Goal: Task Accomplishment & Management: Complete application form

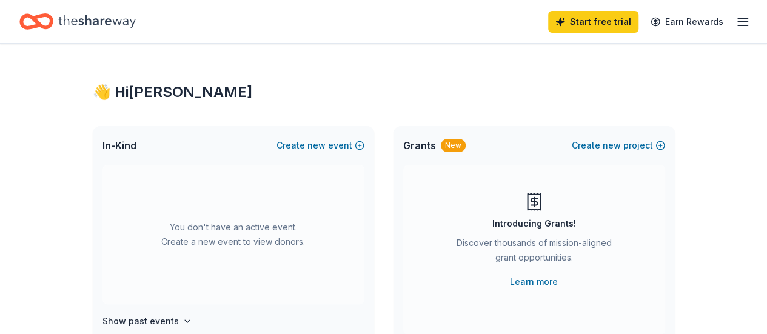
click at [738, 18] on icon "button" at bounding box center [742, 22] width 15 height 15
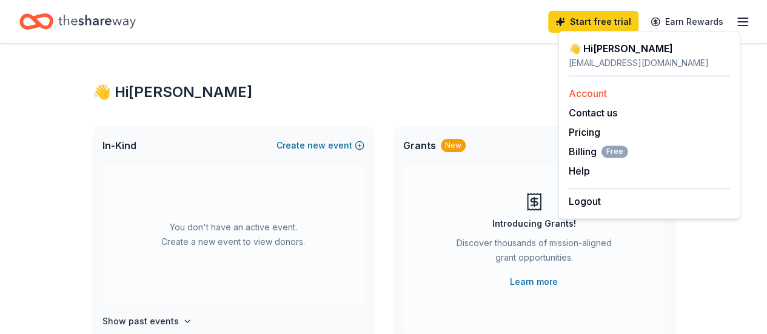
click at [596, 95] on link "Account" at bounding box center [587, 93] width 38 height 12
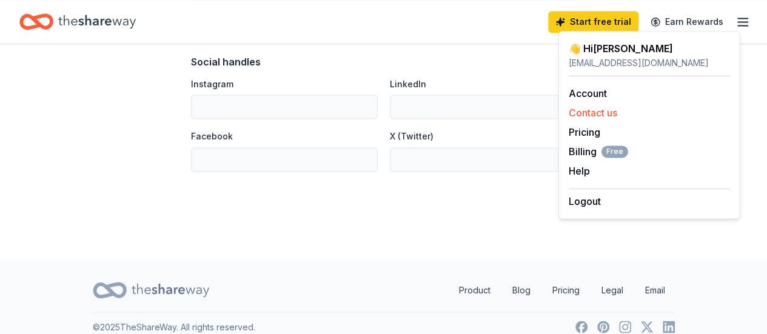
scroll to position [876, 0]
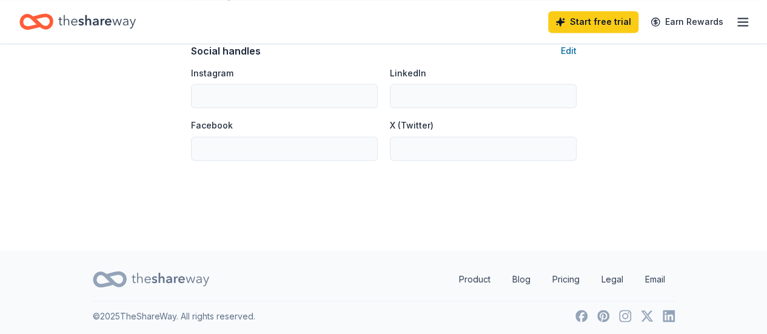
click at [737, 24] on icon "button" at bounding box center [742, 22] width 15 height 15
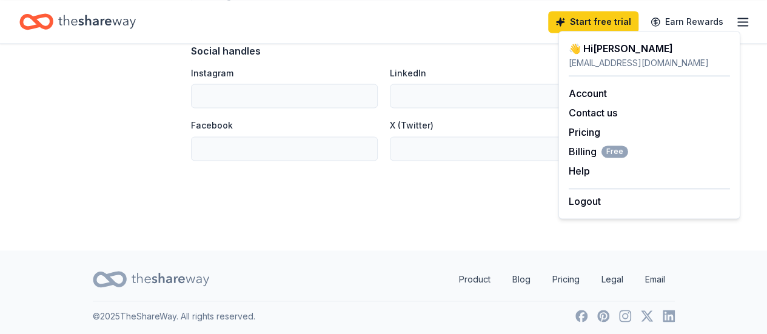
click at [617, 45] on div "👋 Hi Daniela" at bounding box center [648, 48] width 161 height 15
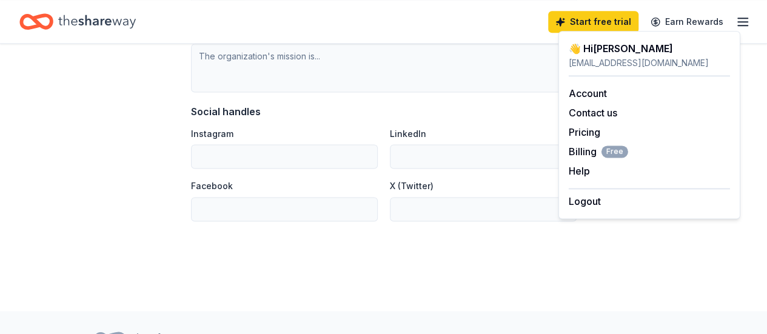
click at [443, 186] on div "X (Twitter)" at bounding box center [483, 199] width 187 height 43
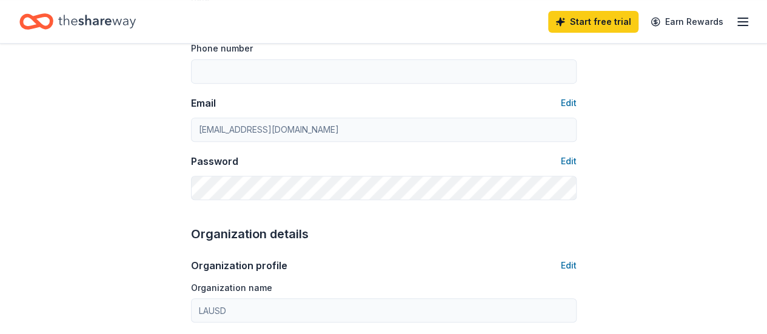
scroll to position [0, 0]
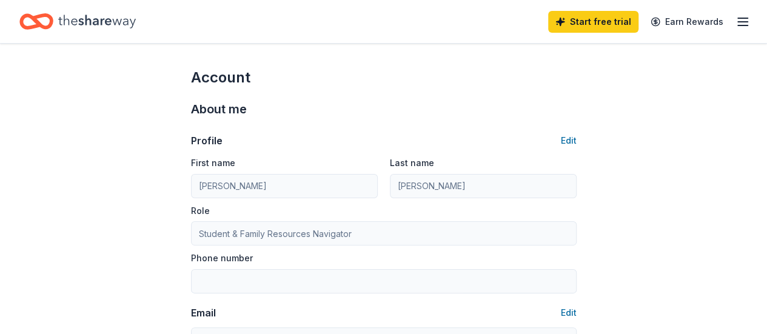
click at [737, 15] on icon "button" at bounding box center [742, 22] width 15 height 15
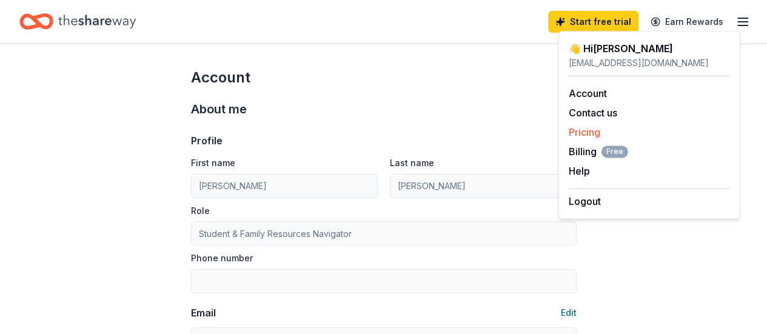
click at [578, 127] on link "Pricing" at bounding box center [584, 132] width 32 height 12
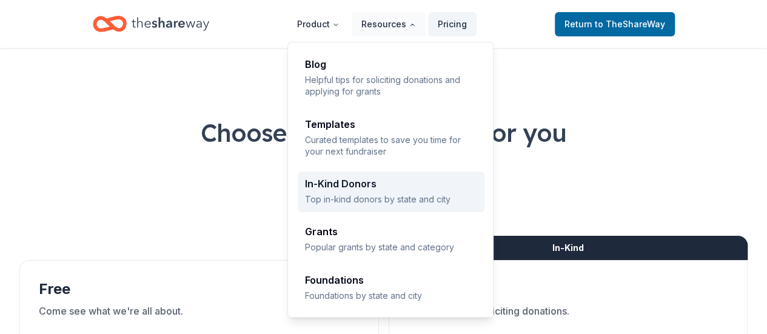
click at [358, 185] on div "In-Kind Donors" at bounding box center [391, 184] width 172 height 10
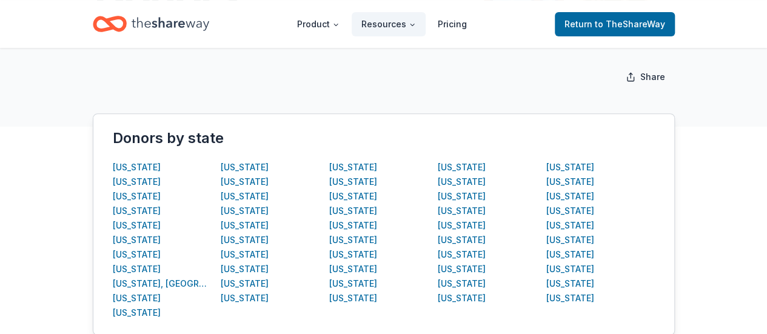
scroll to position [242, 0]
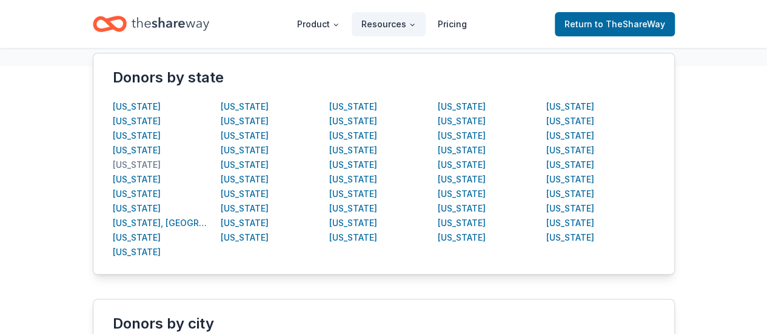
click at [139, 164] on div "[US_STATE]" at bounding box center [137, 165] width 48 height 15
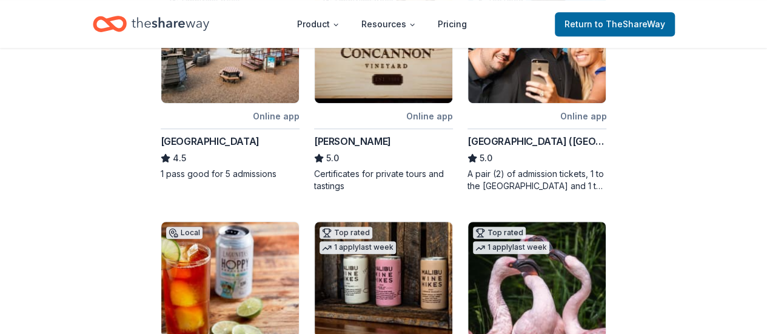
scroll to position [242, 0]
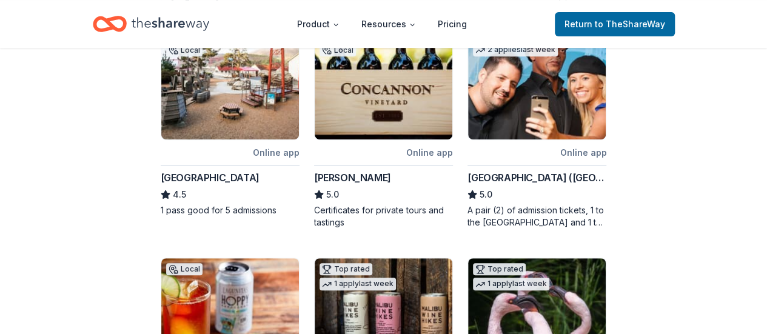
click at [579, 97] on img at bounding box center [537, 81] width 138 height 115
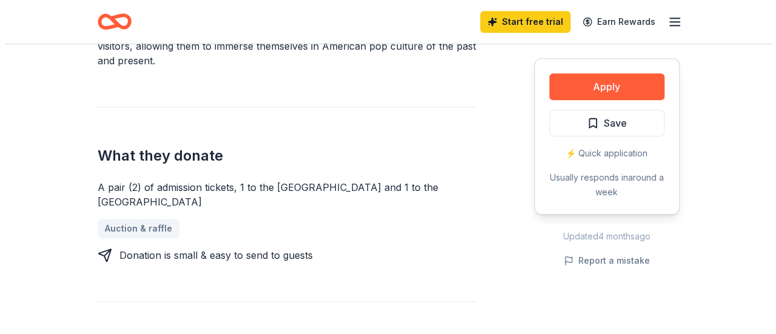
scroll to position [424, 0]
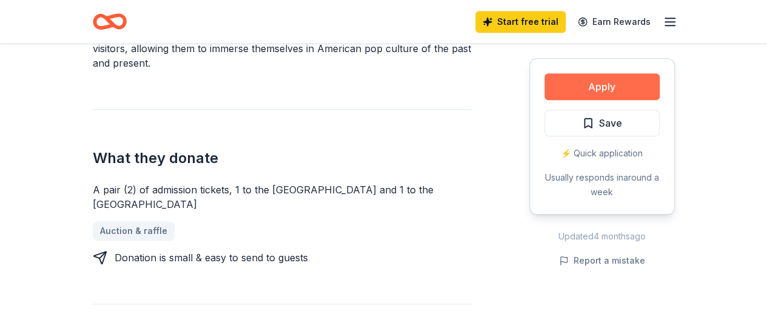
click at [592, 78] on button "Apply" at bounding box center [601, 86] width 115 height 27
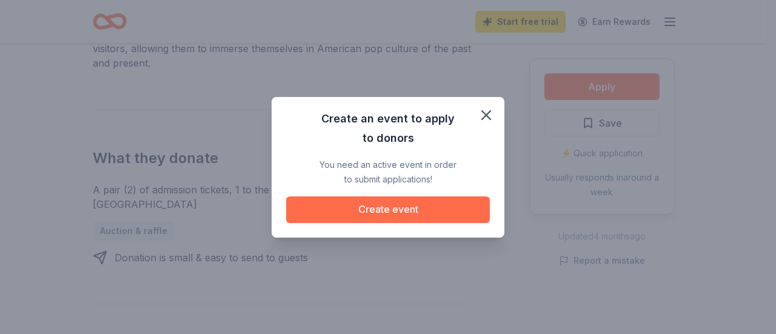
click at [439, 208] on button "Create event" at bounding box center [388, 209] width 204 height 27
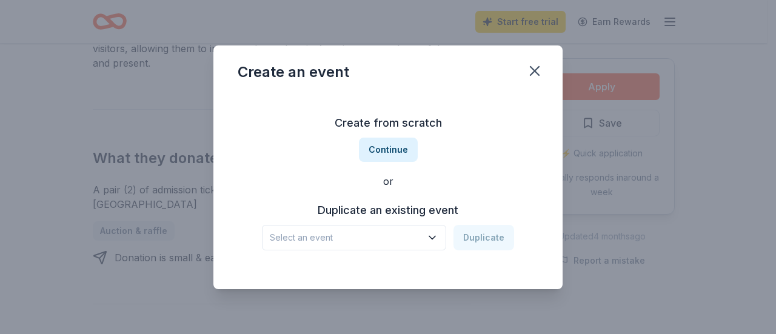
click at [427, 242] on button "Select an event" at bounding box center [354, 237] width 184 height 25
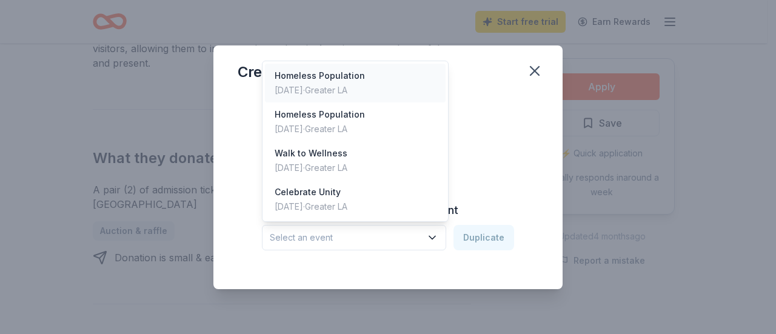
click at [390, 92] on div "Homeless Population [DATE] · Greater LA" at bounding box center [355, 83] width 181 height 39
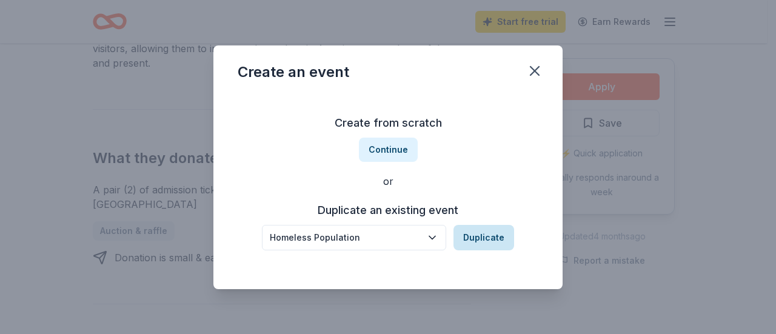
click at [485, 240] on button "Duplicate" at bounding box center [483, 237] width 61 height 25
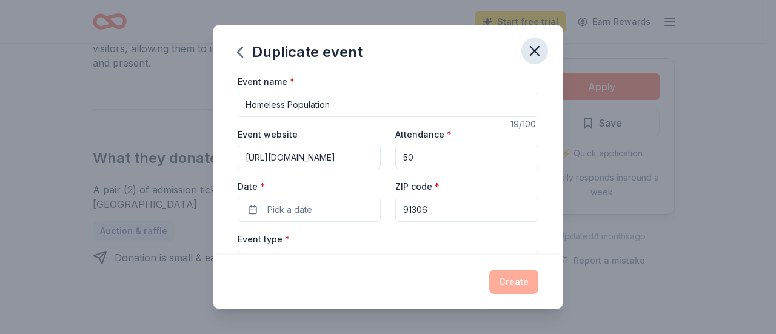
click at [536, 48] on icon "button" at bounding box center [534, 50] width 17 height 17
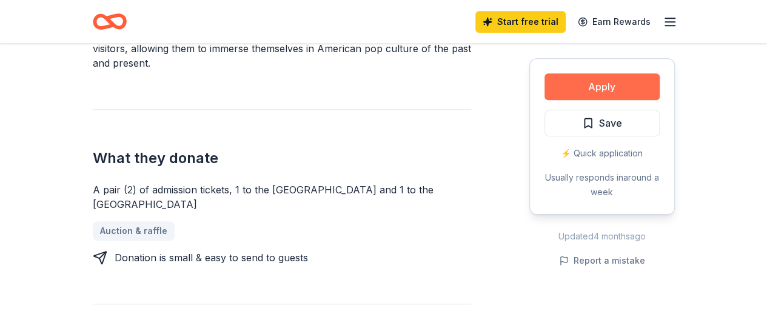
click at [624, 84] on button "Apply" at bounding box center [601, 86] width 115 height 27
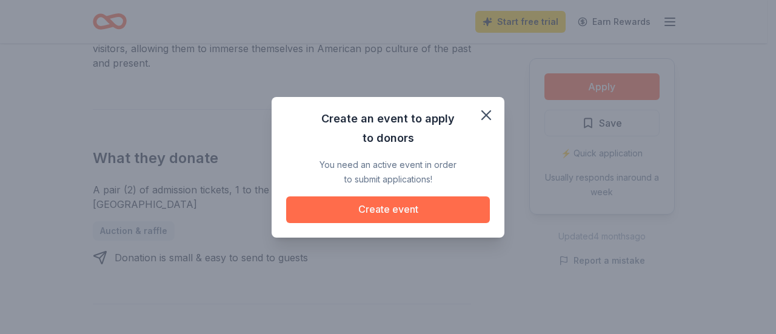
click at [428, 210] on button "Create event" at bounding box center [388, 209] width 204 height 27
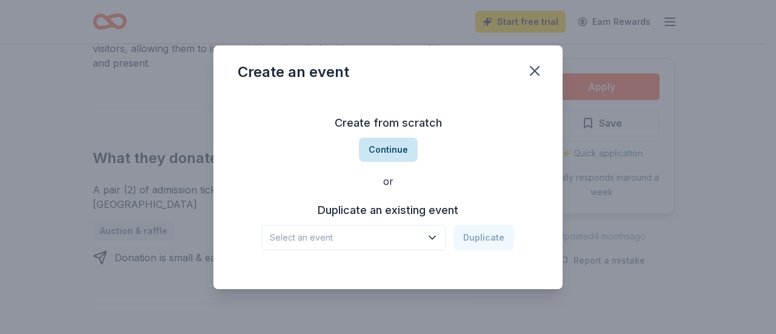
click at [405, 153] on button "Continue" at bounding box center [388, 150] width 59 height 24
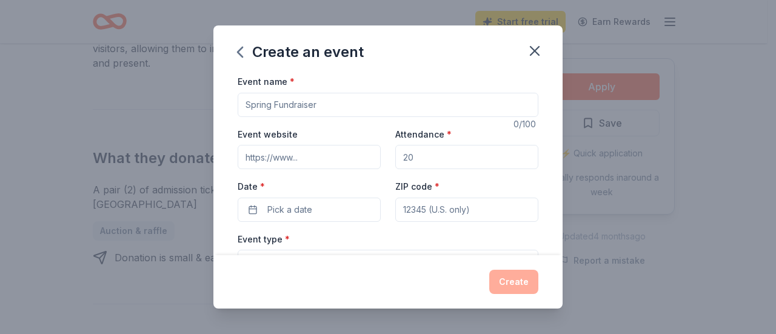
click at [378, 105] on input "Event name *" at bounding box center [388, 105] width 301 height 24
drag, startPoint x: 378, startPoint y: 105, endPoint x: 304, endPoint y: 107, distance: 74.6
click at [304, 107] on input "Event name *" at bounding box center [388, 105] width 301 height 24
type input "Best attendance"
click at [347, 155] on input "Event website" at bounding box center [309, 157] width 143 height 24
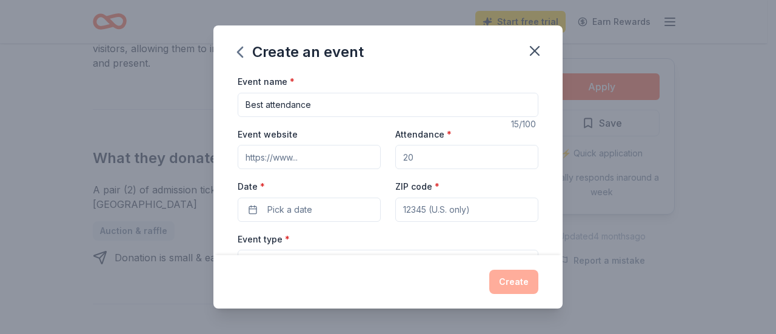
paste input "https://sutterms.lausd.org/"
type input "https://sutterms.lausd.org/"
click at [445, 158] on input "Attendance *" at bounding box center [466, 157] width 143 height 24
click at [446, 158] on input "Attendance *" at bounding box center [466, 157] width 143 height 24
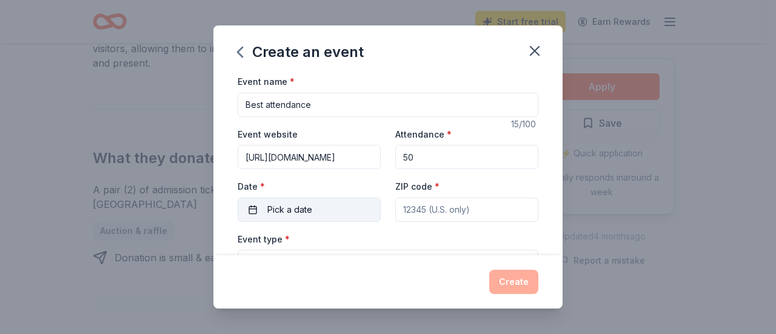
type input "50"
click at [307, 210] on span "Pick a date" at bounding box center [289, 209] width 45 height 15
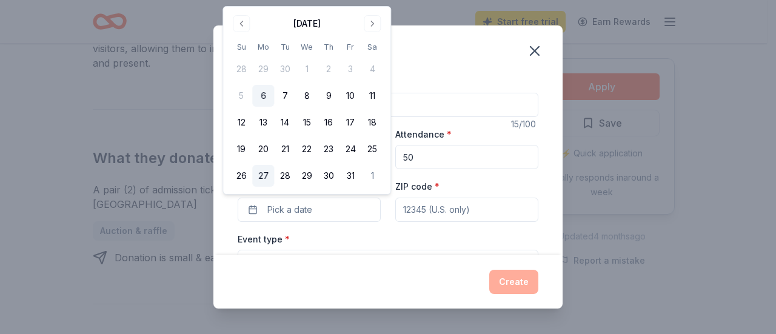
click at [261, 178] on button "27" at bounding box center [263, 176] width 22 height 22
click at [482, 211] on input "ZIP code *" at bounding box center [466, 210] width 143 height 24
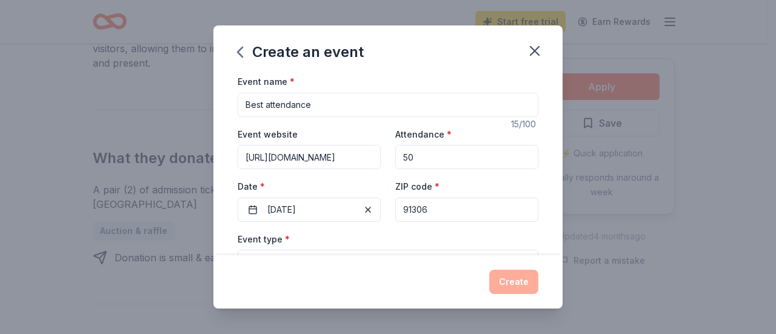
scroll to position [121, 0]
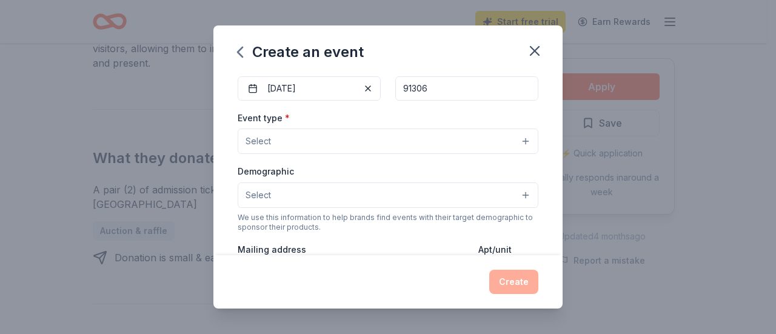
type input "91306"
click at [516, 133] on button "Select" at bounding box center [388, 140] width 301 height 25
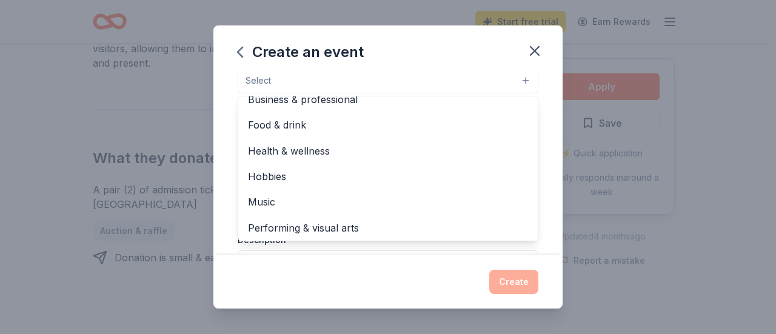
scroll to position [40, 0]
click at [547, 207] on div "Event name * Best attendance 15 /100 Event website https://sutterms.lausd.org/ …" at bounding box center [387, 164] width 349 height 181
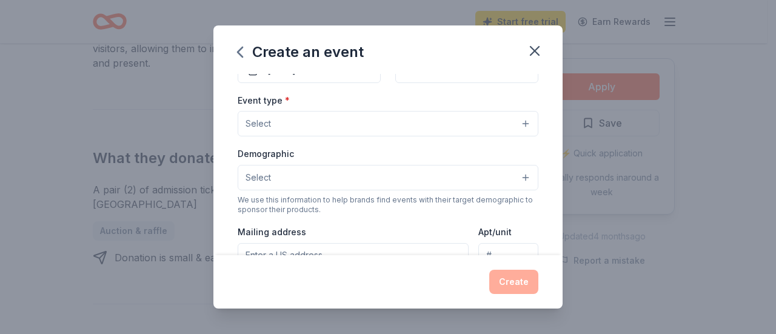
scroll to position [115, 0]
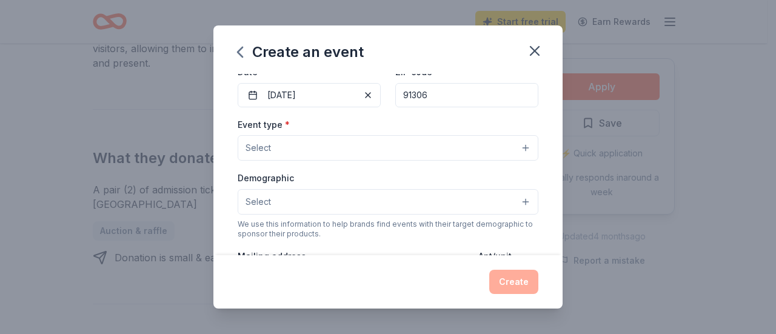
click at [520, 145] on button "Select" at bounding box center [388, 147] width 301 height 25
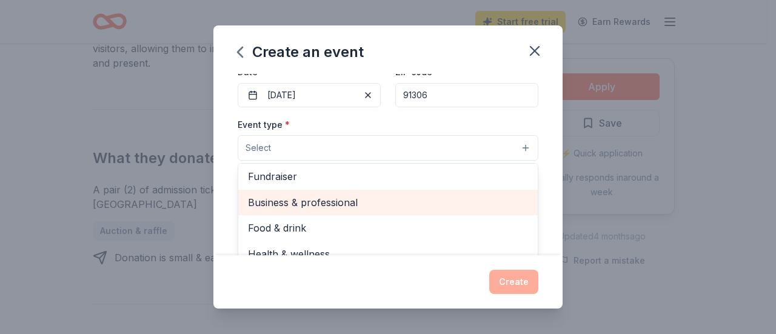
scroll to position [3, 0]
click at [393, 203] on span "Business & professional" at bounding box center [388, 202] width 280 height 16
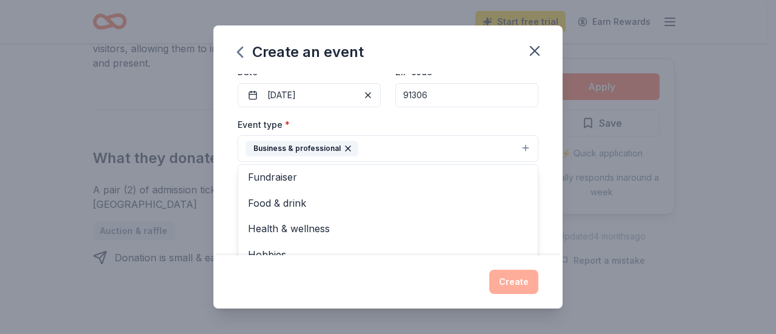
click at [539, 162] on div "Event name * Best attendance 15 /100 Event website https://sutterms.lausd.org/ …" at bounding box center [387, 164] width 349 height 181
click at [514, 155] on button "Business & professional" at bounding box center [388, 148] width 301 height 27
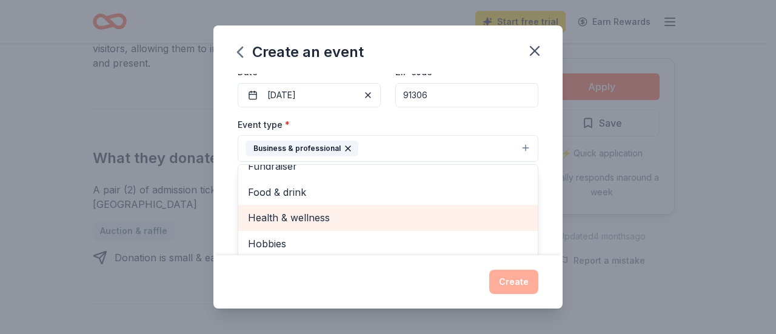
click at [375, 224] on div "Health & wellness" at bounding box center [387, 217] width 299 height 25
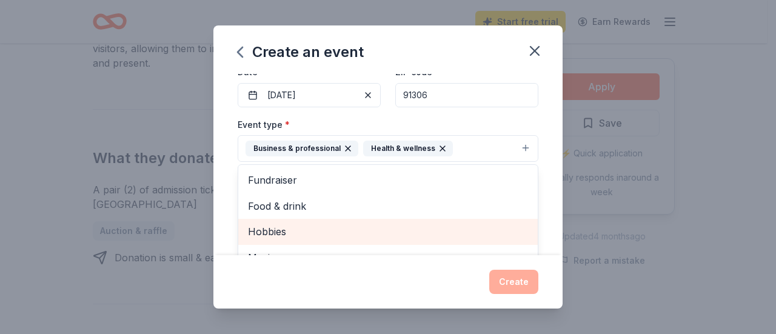
scroll to position [0, 0]
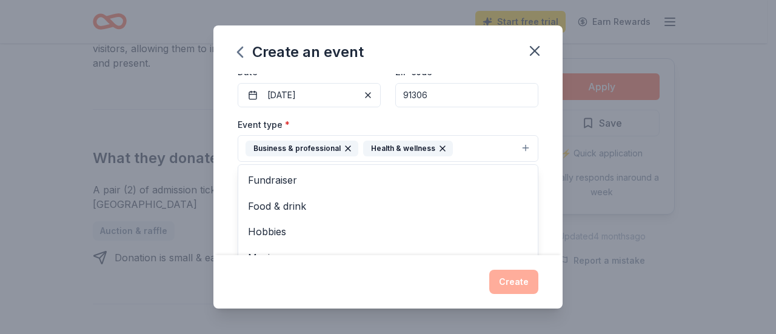
click at [538, 161] on div "Event name * Best attendance 15 /100 Event website https://sutterms.lausd.org/ …" at bounding box center [387, 164] width 349 height 181
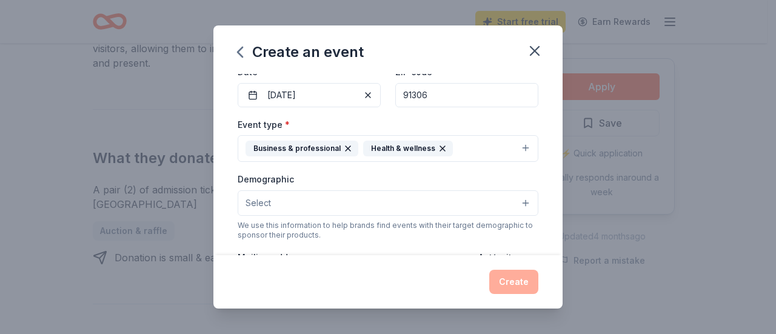
click at [510, 201] on button "Select" at bounding box center [388, 202] width 301 height 25
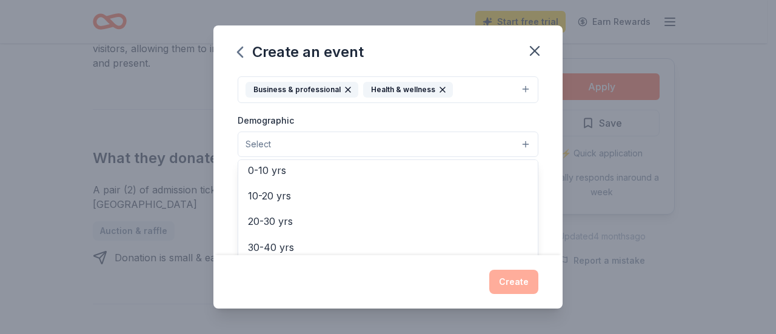
scroll to position [105, 0]
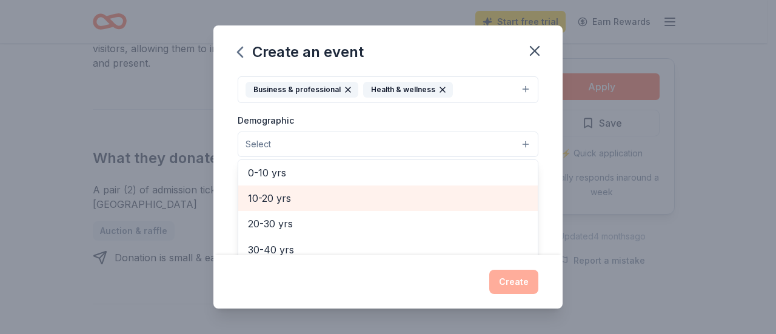
click at [273, 195] on span "10-20 yrs" at bounding box center [388, 198] width 280 height 16
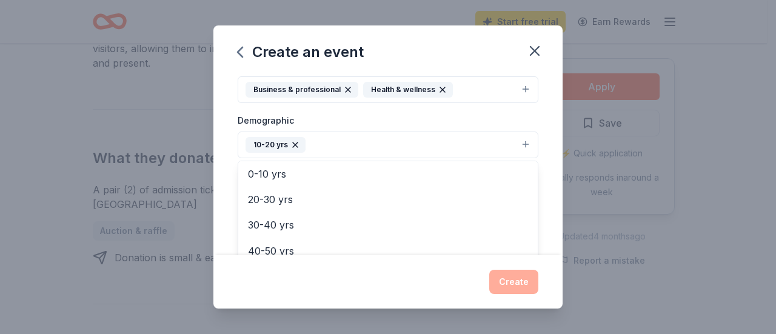
click at [536, 156] on div "Event name * Best attendance 15 /100 Event website https://sutterms.lausd.org/ …" at bounding box center [387, 164] width 349 height 181
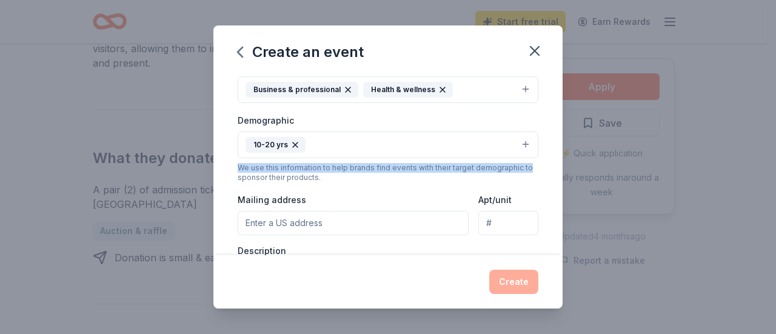
drag, startPoint x: 567, startPoint y: 147, endPoint x: 570, endPoint y: 167, distance: 19.6
click at [570, 167] on div "Create an event Event name * Best attendance 15 /100 Event website https://sutt…" at bounding box center [388, 167] width 776 height 334
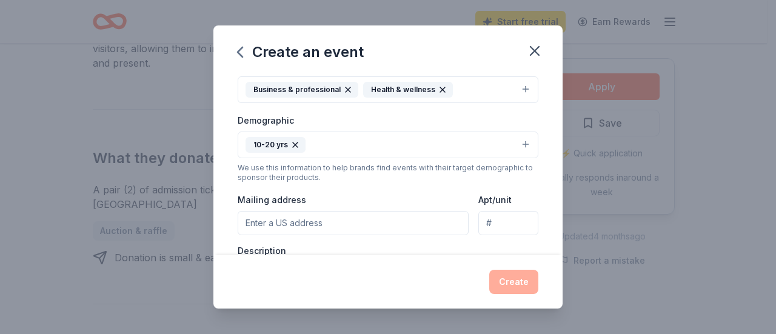
click at [535, 181] on div "Event name * Best attendance 15 /100 Event website https://sutterms.lausd.org/ …" at bounding box center [387, 164] width 349 height 181
drag, startPoint x: 301, startPoint y: 215, endPoint x: 313, endPoint y: 192, distance: 26.3
click at [302, 215] on input "Mailing address" at bounding box center [353, 223] width 231 height 24
paste input "7330 Winnetka Ave."
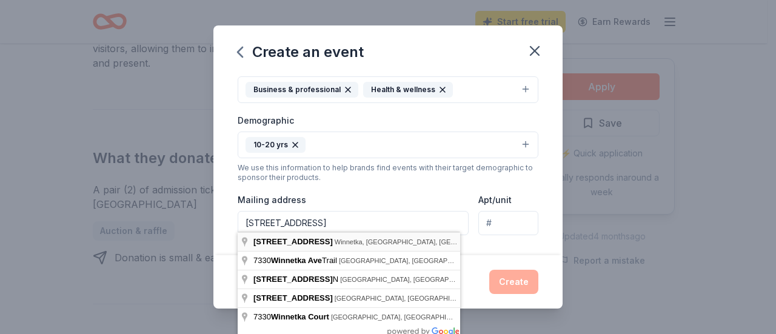
type input "7330 Winnetka Avenue, Los Angeles, CA, 91306"
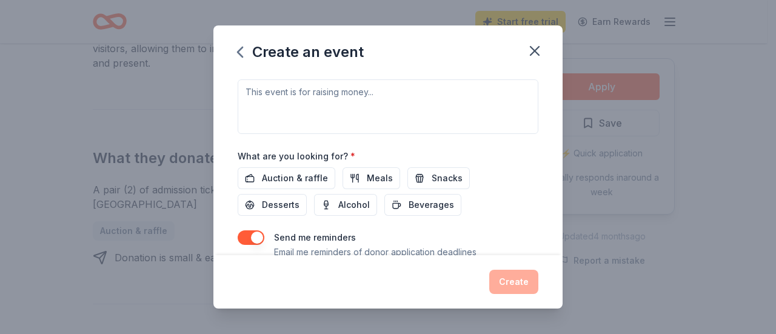
scroll to position [295, 0]
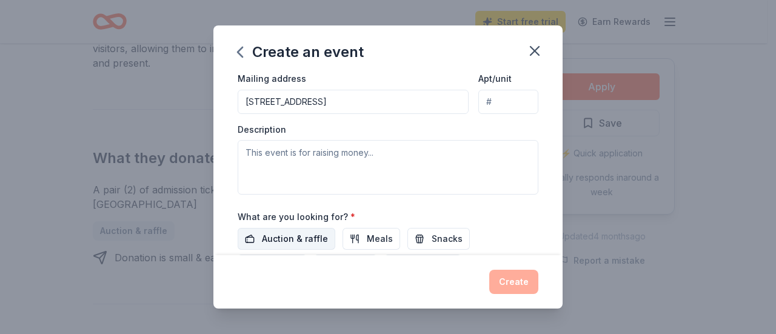
click at [313, 231] on span "Auction & raffle" at bounding box center [295, 238] width 66 height 15
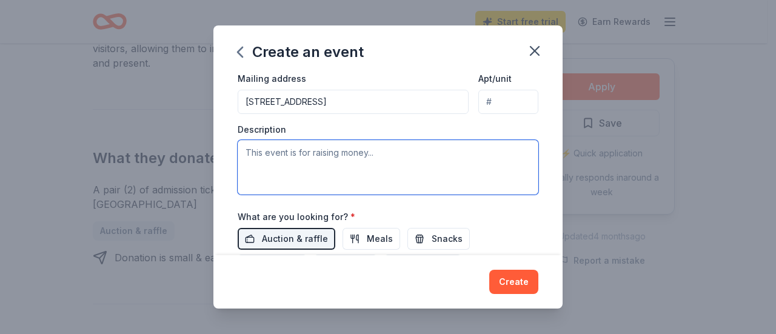
click at [311, 151] on textarea at bounding box center [388, 167] width 301 height 55
type textarea "A"
type textarea "S"
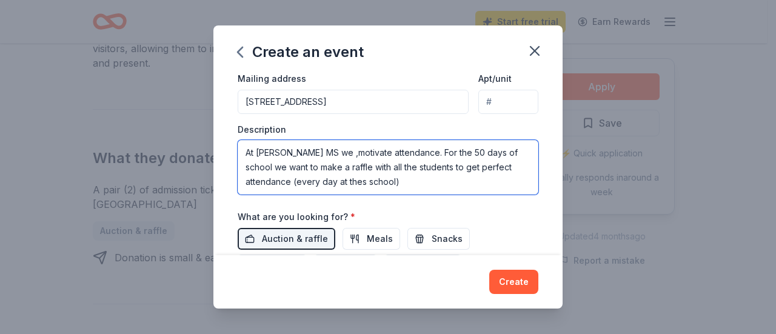
click at [507, 151] on textarea "At Sutter MS we ,motivate attendance. For the 50 days of school we want to make…" at bounding box center [388, 167] width 301 height 55
drag, startPoint x: 376, startPoint y: 164, endPoint x: 277, endPoint y: 161, distance: 98.8
click at [276, 161] on textarea "At Sutter MS we ,motivate attendance. For the 50 days of school we want to make…" at bounding box center [388, 167] width 301 height 55
click at [362, 164] on textarea "At Sutter MS we ,motivate attendance. For the 50 days of school we want to pric…" at bounding box center [388, 167] width 301 height 55
click at [520, 164] on textarea "At Sutter MS we ,motivate attendance. For the 50 days of school we want to pric…" at bounding box center [388, 167] width 301 height 55
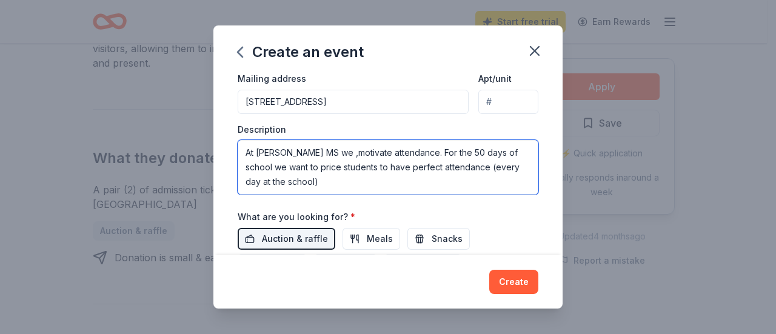
click at [321, 183] on textarea "At Sutter MS we ,motivate attendance. For the 50 days of school we want to pric…" at bounding box center [388, 167] width 301 height 55
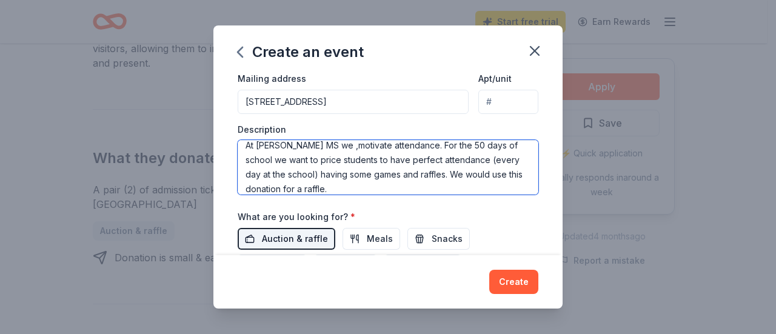
type textarea "At Sutter MS we ,motivate attendance. For the 50 days of school we want to pric…"
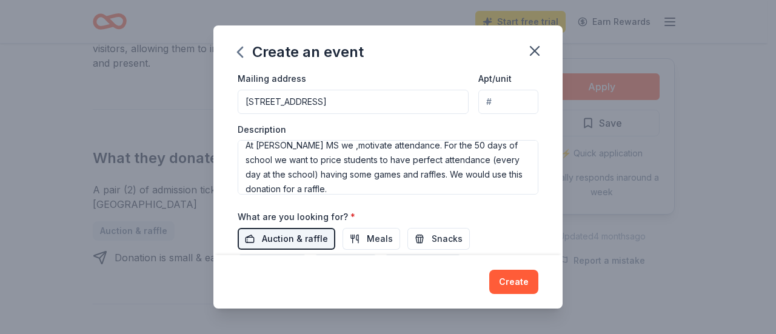
click at [295, 228] on button "Auction & raffle" at bounding box center [287, 239] width 98 height 22
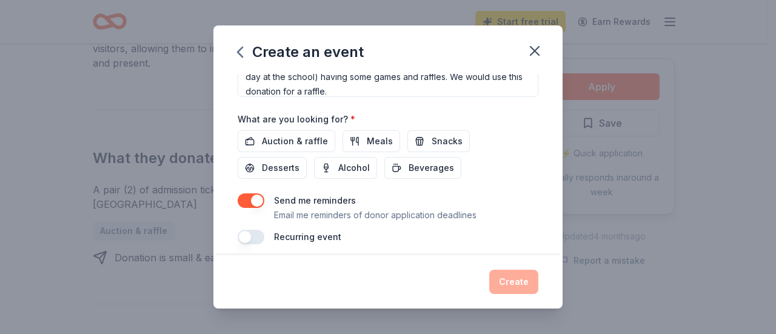
scroll to position [396, 0]
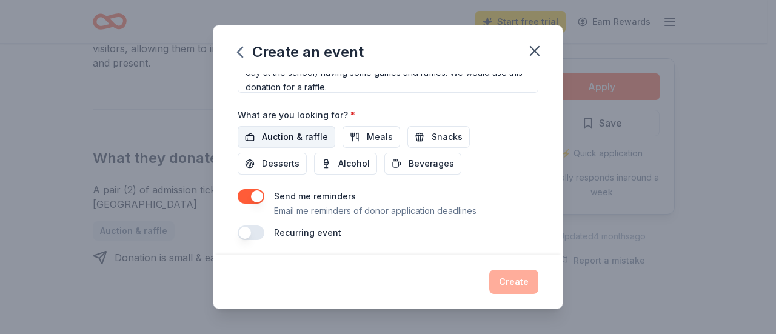
click at [299, 135] on span "Auction & raffle" at bounding box center [295, 137] width 66 height 15
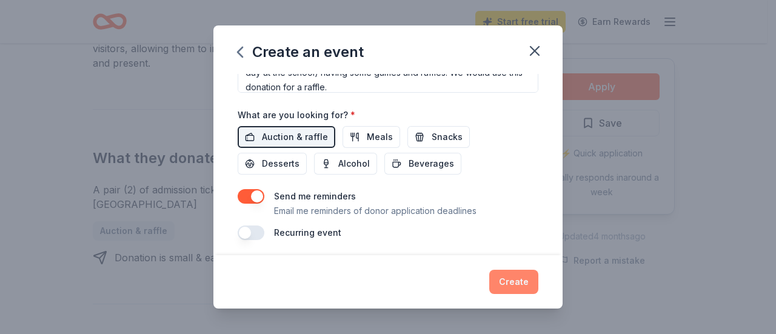
click at [533, 284] on button "Create" at bounding box center [513, 282] width 49 height 24
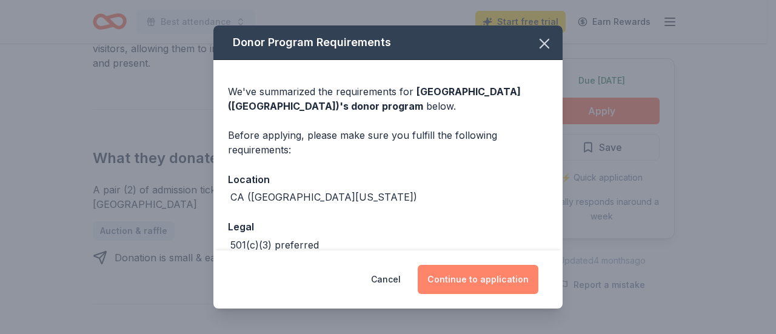
click at [499, 277] on button "Continue to application" at bounding box center [478, 279] width 121 height 29
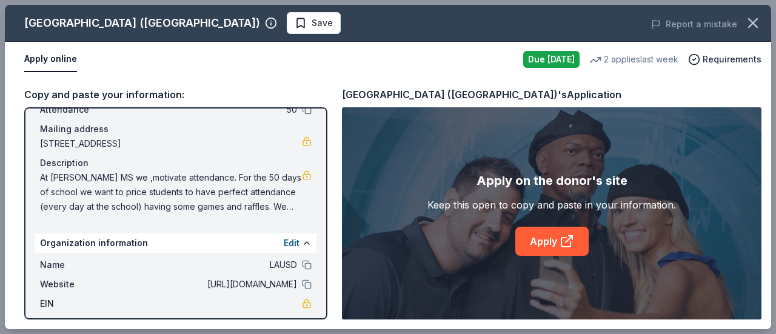
scroll to position [120, 0]
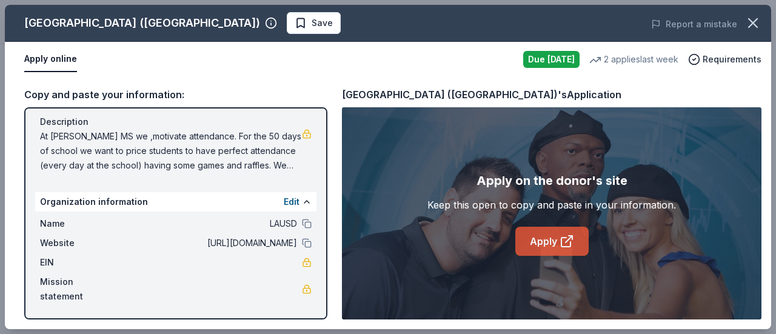
click at [533, 239] on link "Apply" at bounding box center [551, 241] width 73 height 29
